Goal: Task Accomplishment & Management: Complete application form

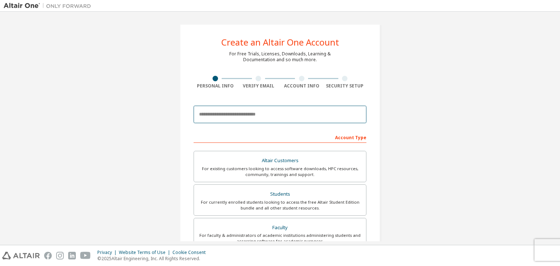
click at [249, 118] on input "email" at bounding box center [279, 114] width 173 height 17
type input "**********"
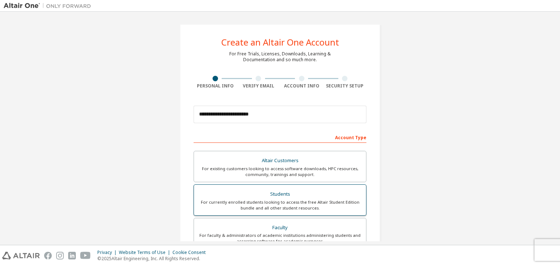
click at [245, 195] on div "Students" at bounding box center [279, 194] width 163 height 10
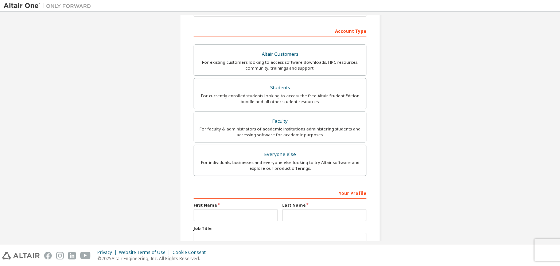
scroll to position [109, 0]
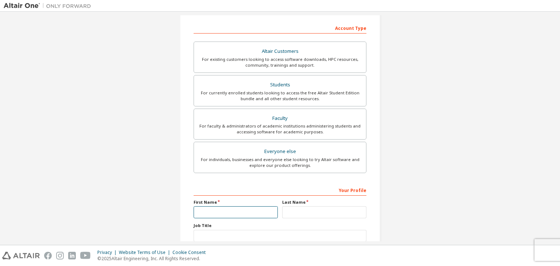
click at [250, 213] on input "text" at bounding box center [235, 212] width 84 height 12
type input "**"
click at [297, 217] on div "Your Profile First Name ** Last Name Job Title Please provide State/Province to…" at bounding box center [279, 231] width 173 height 94
click at [304, 210] on input "text" at bounding box center [324, 212] width 84 height 12
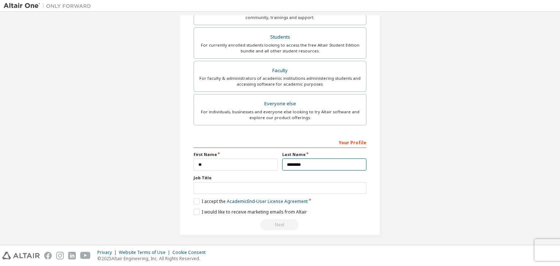
scroll to position [158, 0]
type input "********"
click at [195, 199] on label "I accept the Academic End-User License Agreement" at bounding box center [250, 200] width 114 height 6
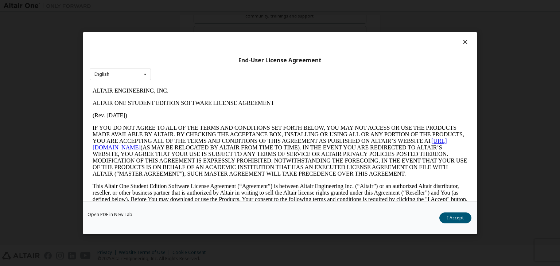
scroll to position [0, 0]
click at [450, 215] on button "I Accept" at bounding box center [455, 217] width 32 height 11
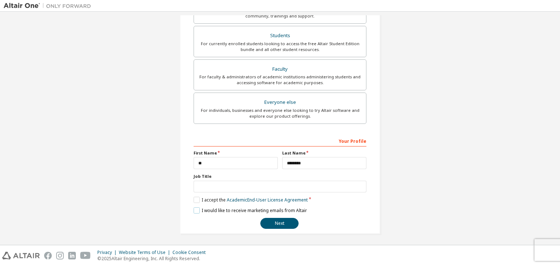
click at [196, 207] on label "I would like to receive marketing emails from Altair" at bounding box center [249, 210] width 113 height 6
click at [271, 225] on button "Next" at bounding box center [279, 223] width 38 height 11
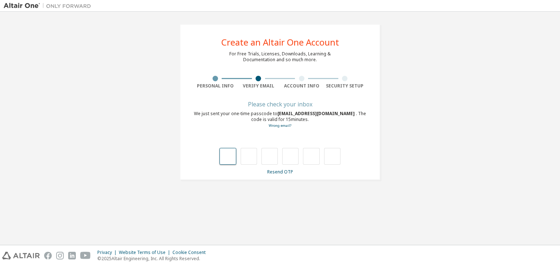
type input "*"
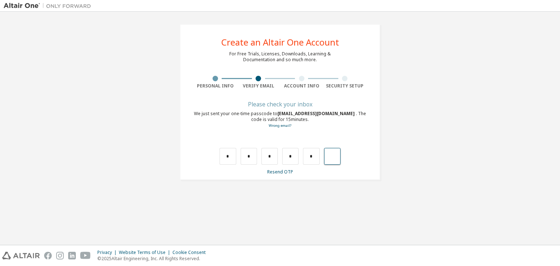
type input "*"
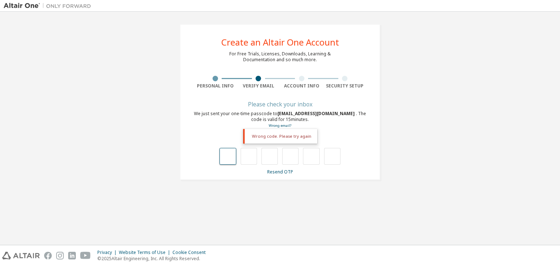
click at [233, 153] on input "text" at bounding box center [227, 156] width 16 height 17
type input "*"
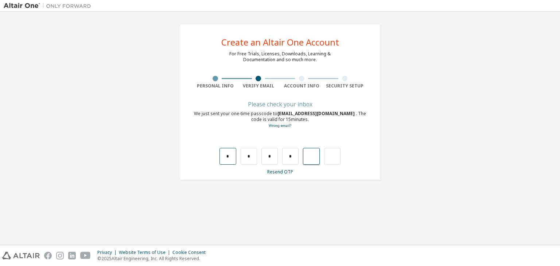
type input "*"
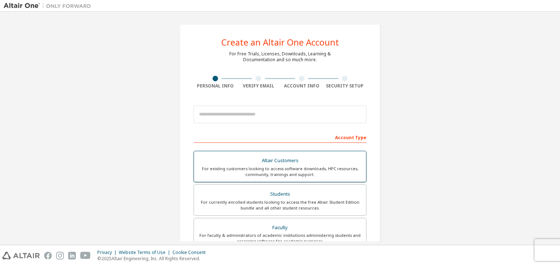
scroll to position [146, 0]
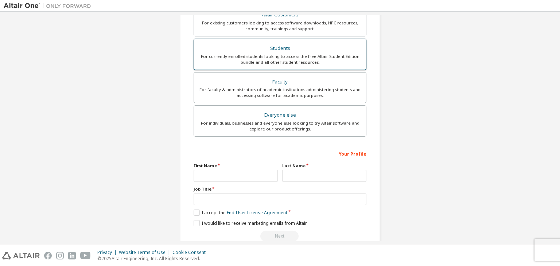
click at [228, 51] on div "Students" at bounding box center [279, 48] width 163 height 10
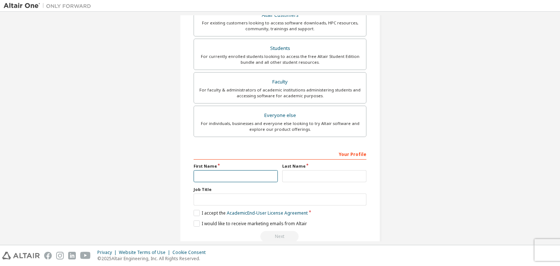
click at [227, 177] on input "text" at bounding box center [235, 176] width 84 height 12
type input "**"
click at [316, 175] on input "text" at bounding box center [324, 176] width 84 height 12
type input "********"
click at [258, 191] on div "Job Title" at bounding box center [279, 196] width 173 height 19
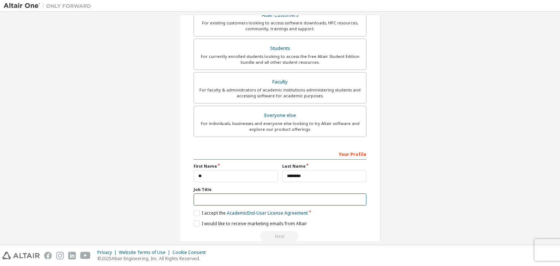
click at [258, 198] on input "text" at bounding box center [279, 199] width 173 height 12
click at [193, 212] on label "I accept the Academic End-User License Agreement" at bounding box center [250, 213] width 114 height 6
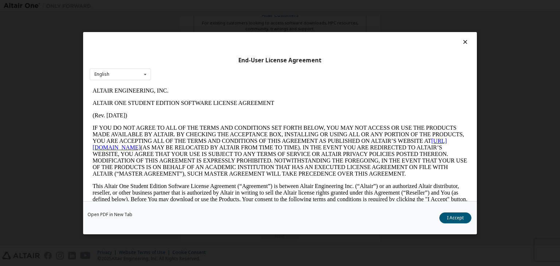
scroll to position [0, 0]
click at [452, 221] on button "I Accept" at bounding box center [455, 217] width 32 height 11
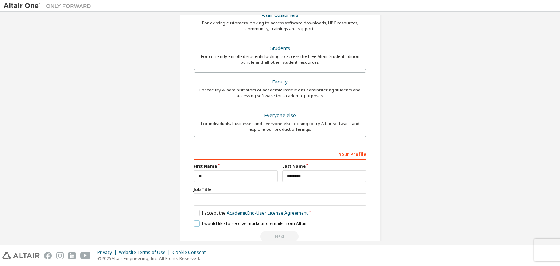
click at [193, 223] on label "I would like to receive marketing emails from Altair" at bounding box center [249, 223] width 113 height 6
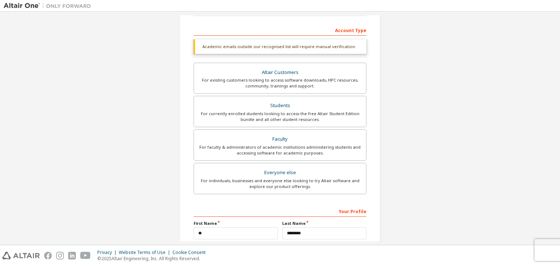
scroll to position [177, 0]
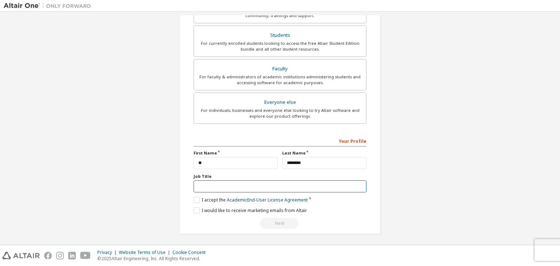
click at [239, 188] on input "text" at bounding box center [279, 186] width 173 height 12
click at [408, 172] on div "Create an Altair One Account For Free Trials, Licenses, Downloads, Learning & D…" at bounding box center [280, 40] width 552 height 405
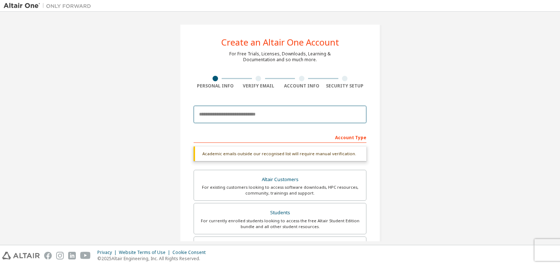
click at [245, 115] on input "email" at bounding box center [279, 114] width 173 height 17
type input "**********"
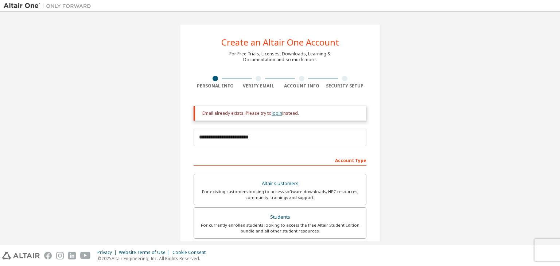
click at [272, 114] on link "login" at bounding box center [276, 113] width 11 height 6
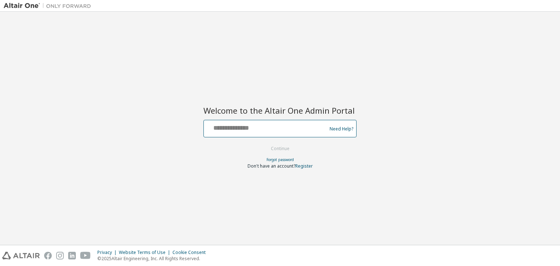
click at [239, 130] on input "text" at bounding box center [266, 127] width 119 height 11
type input "**********"
click at [294, 150] on button "Continue" at bounding box center [280, 148] width 34 height 11
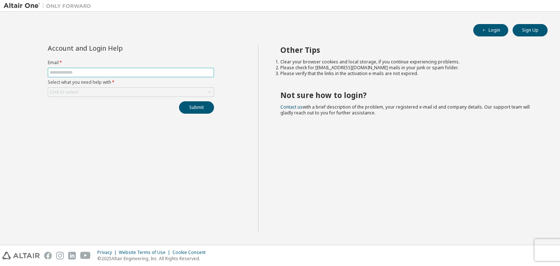
click at [137, 68] on span at bounding box center [131, 72] width 166 height 9
click at [137, 71] on input "text" at bounding box center [131, 73] width 162 height 6
type input "**********"
click at [121, 89] on div "Click to select" at bounding box center [130, 92] width 165 height 9
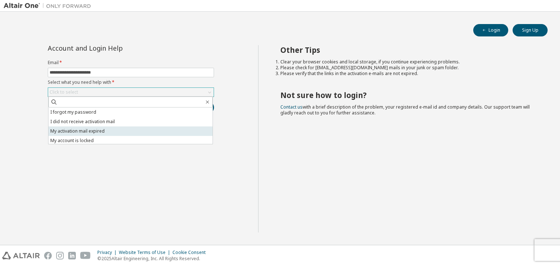
scroll to position [20, 0]
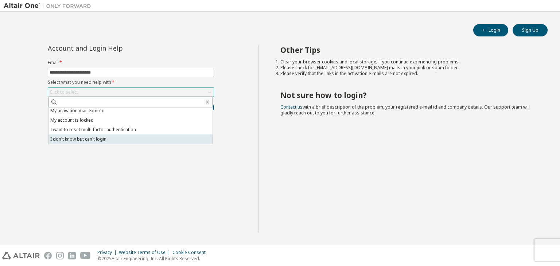
click at [133, 135] on li "I don't know but can't login" at bounding box center [130, 138] width 164 height 9
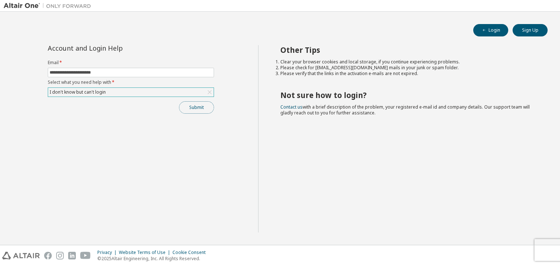
click at [192, 103] on button "Submit" at bounding box center [196, 107] width 35 height 12
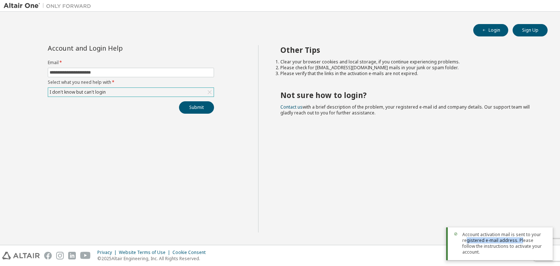
drag, startPoint x: 466, startPoint y: 244, endPoint x: 521, endPoint y: 248, distance: 55.2
click at [521, 248] on span "Account activation mail is sent to your registered e-mail address. Please follo…" at bounding box center [504, 243] width 85 height 23
click at [426, 189] on div "Other Tips Clear your browser cookies and local storage, if you continue experi…" at bounding box center [407, 138] width 298 height 187
